Goal: Transaction & Acquisition: Obtain resource

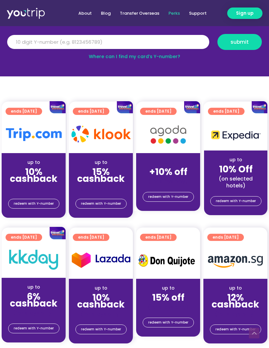
scroll to position [74, 0]
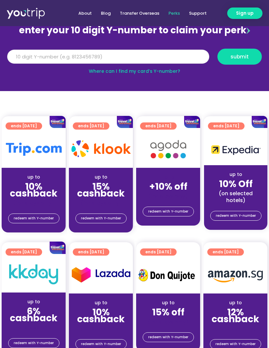
click at [165, 60] on input "Y Number" at bounding box center [108, 57] width 202 height 14
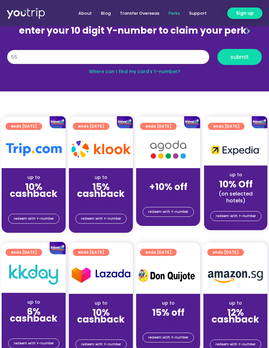
type input "5"
type input "8809571971"
click at [231, 63] on button "submit" at bounding box center [239, 57] width 44 height 16
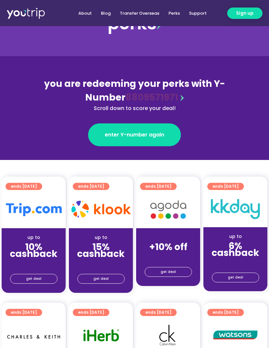
scroll to position [38, 0]
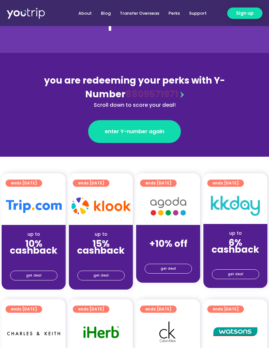
click at [173, 268] on span "get deal" at bounding box center [167, 268] width 15 height 9
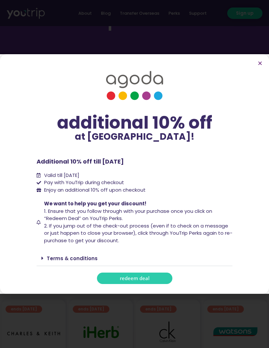
click at [137, 280] on span "redeem deal" at bounding box center [135, 277] width 30 height 5
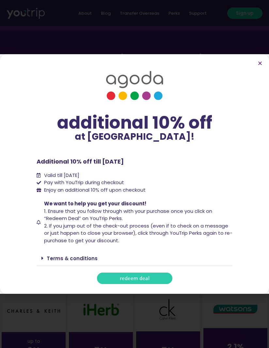
scroll to position [61, 0]
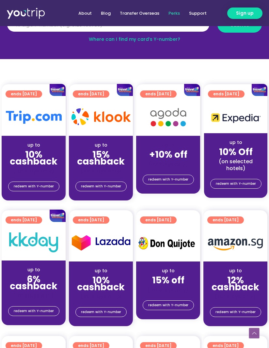
scroll to position [105, 0]
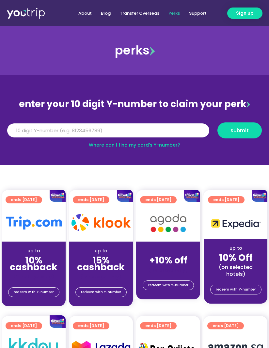
click at [178, 13] on link "Perks" at bounding box center [174, 13] width 21 height 12
